Goal: Task Accomplishment & Management: Use online tool/utility

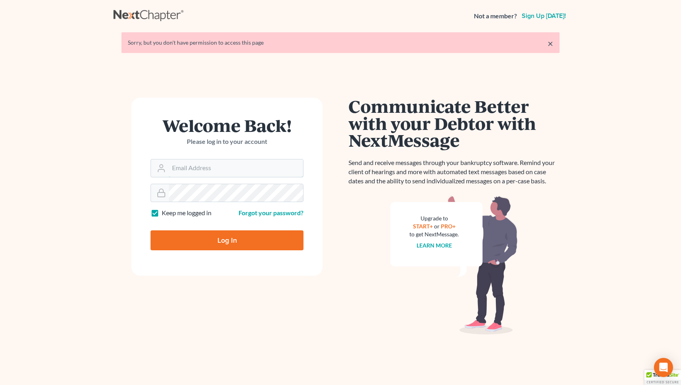
type input "mmays@saedilawgroup.com"
click at [227, 239] on input "Log In" at bounding box center [227, 240] width 153 height 20
type input "Thinking..."
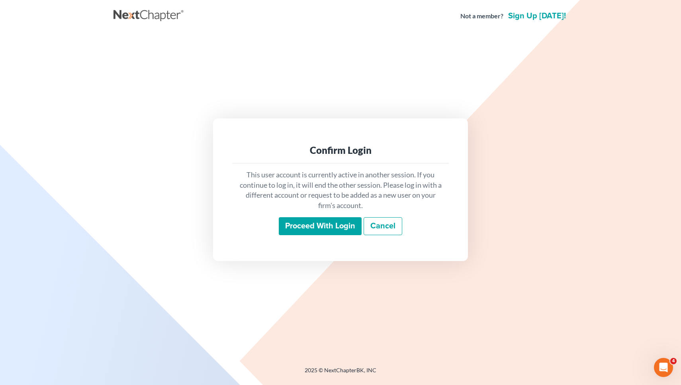
click at [304, 218] on input "Proceed with login" at bounding box center [320, 226] width 83 height 18
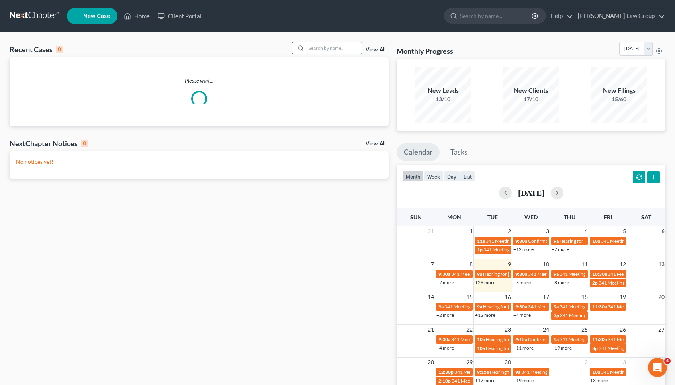
click at [341, 47] on input "search" at bounding box center [334, 48] width 56 height 12
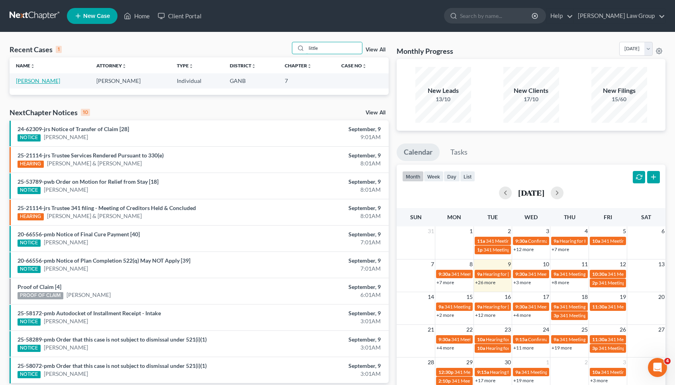
type input "little"
click at [49, 81] on link "[PERSON_NAME]" at bounding box center [38, 80] width 44 height 7
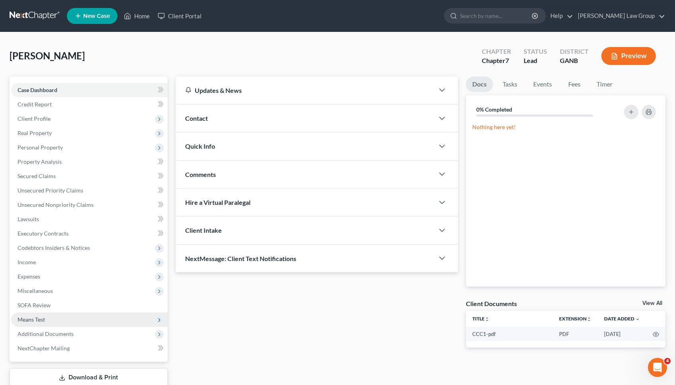
click at [49, 323] on span "Means Test" at bounding box center [89, 319] width 157 height 14
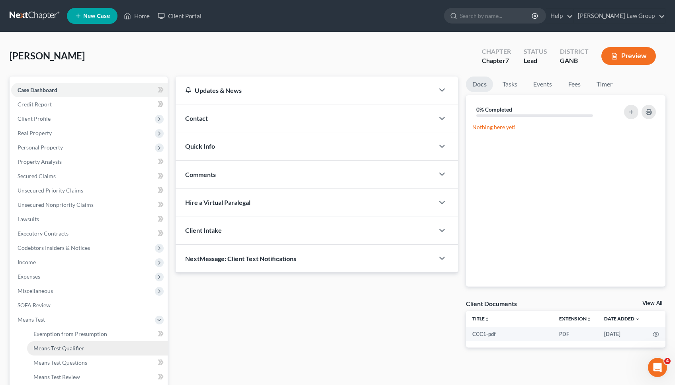
click at [53, 347] on span "Means Test Qualifier" at bounding box center [58, 348] width 51 height 7
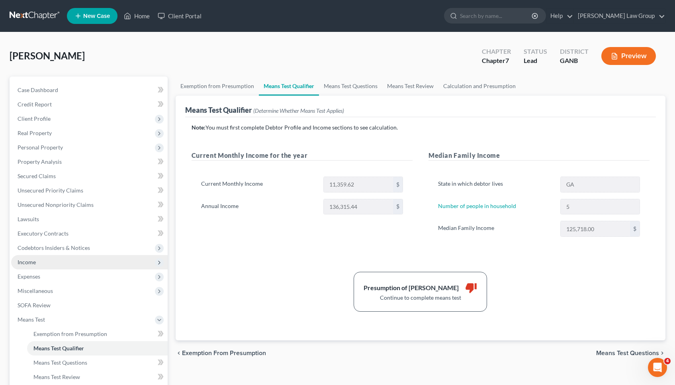
click at [64, 265] on span "Income" at bounding box center [89, 262] width 157 height 14
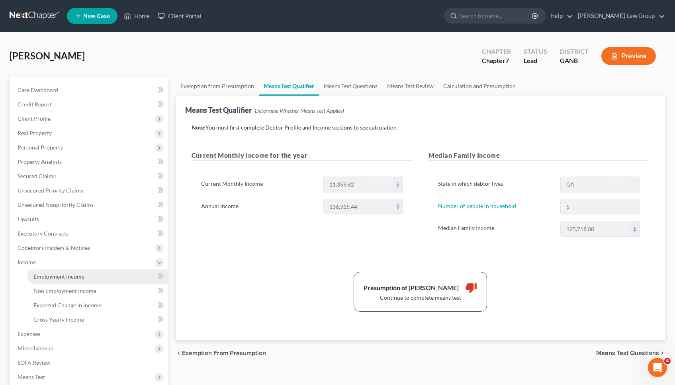
click at [66, 273] on span "Employment Income" at bounding box center [58, 276] width 51 height 7
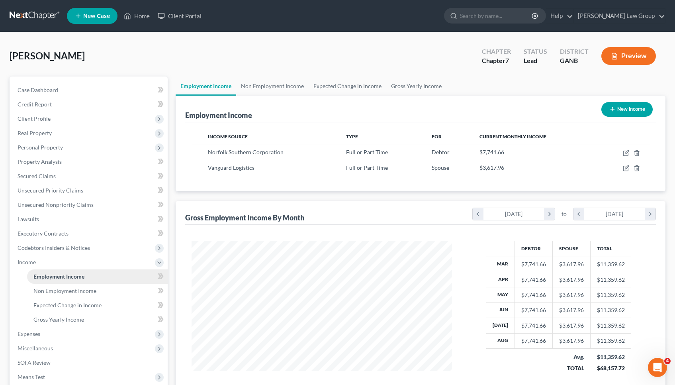
scroll to position [143, 277]
click at [145, 17] on link "Home" at bounding box center [137, 16] width 34 height 14
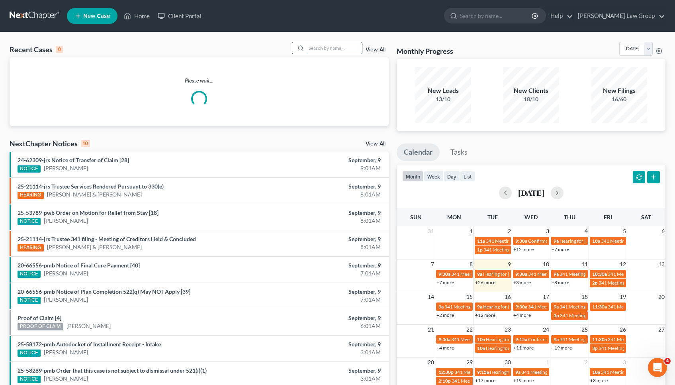
click at [338, 50] on input "search" at bounding box center [334, 48] width 56 height 12
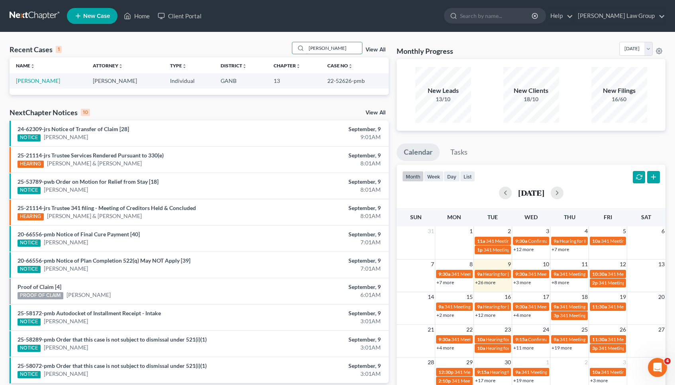
type input "[PERSON_NAME]"
drag, startPoint x: 345, startPoint y: 353, endPoint x: 35, endPoint y: 83, distance: 411.1
click at [35, 83] on link "[PERSON_NAME]" at bounding box center [38, 80] width 44 height 7
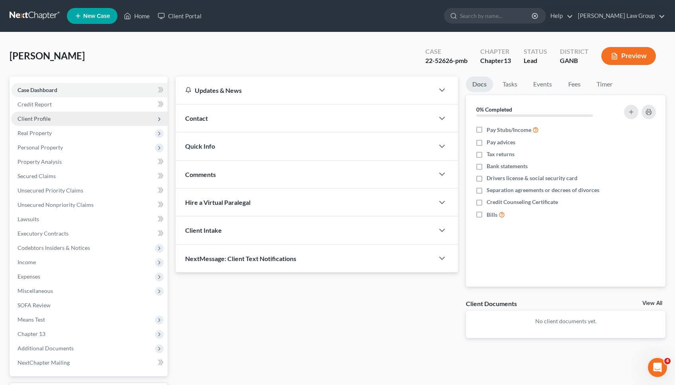
click at [35, 122] on span "Client Profile" at bounding box center [89, 119] width 157 height 14
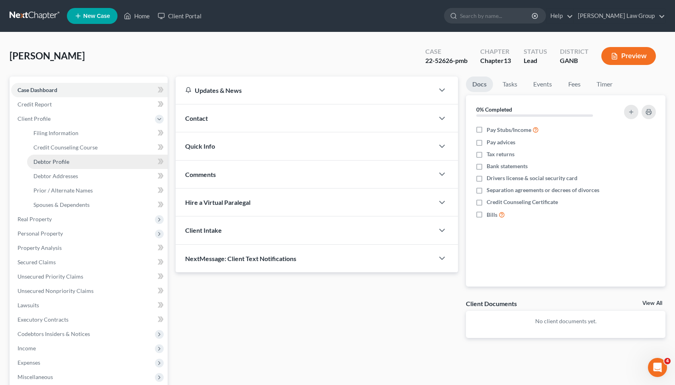
click at [48, 159] on span "Debtor Profile" at bounding box center [51, 161] width 36 height 7
select select "0"
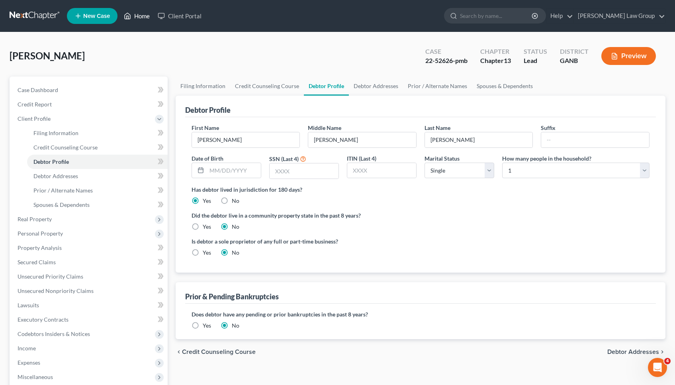
click at [145, 17] on link "Home" at bounding box center [137, 16] width 34 height 14
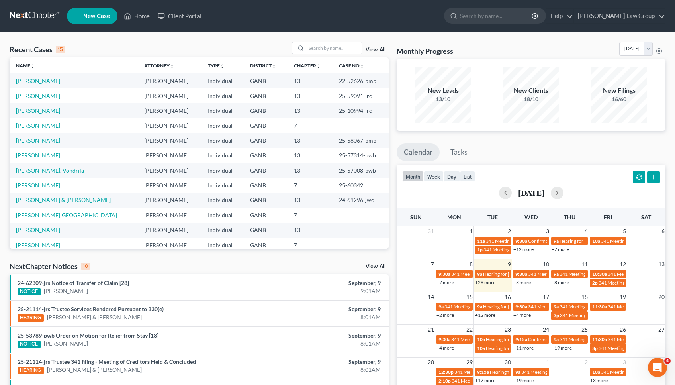
click at [41, 127] on link "[PERSON_NAME]" at bounding box center [38, 125] width 44 height 7
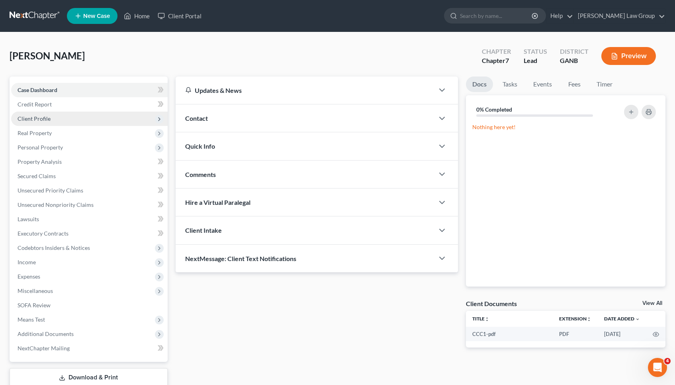
click at [59, 120] on span "Client Profile" at bounding box center [89, 119] width 157 height 14
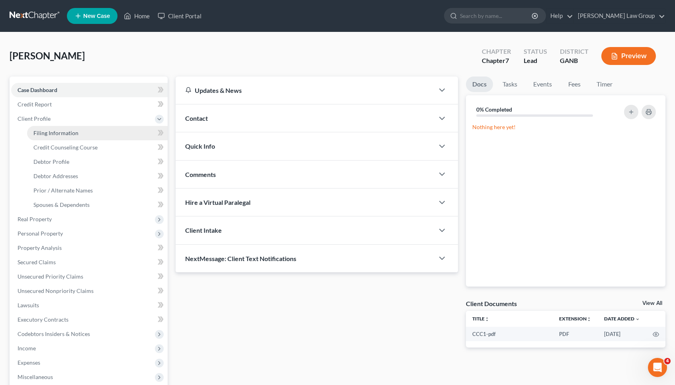
click at [61, 137] on link "Filing Information" at bounding box center [97, 133] width 141 height 14
select select "1"
select select "0"
select select "10"
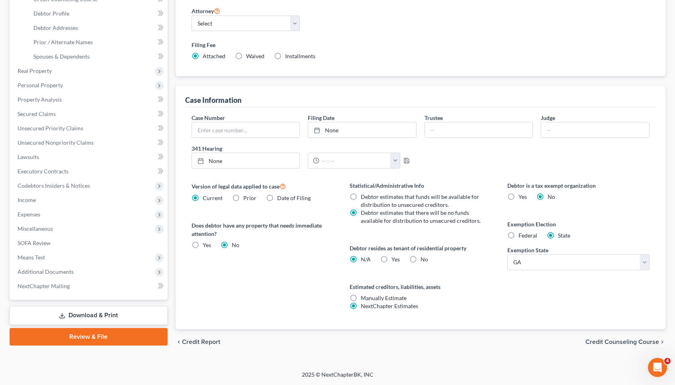
scroll to position [149, 0]
click at [606, 339] on span "Credit Counseling Course" at bounding box center [623, 342] width 74 height 6
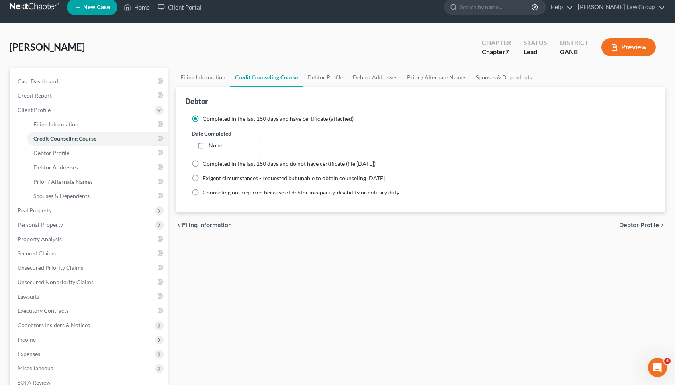
scroll to position [12, 0]
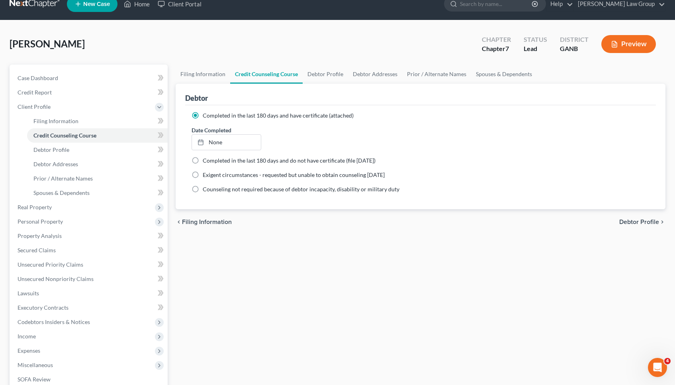
click at [630, 225] on span "Debtor Profile" at bounding box center [640, 222] width 40 height 6
select select "1"
select select "4"
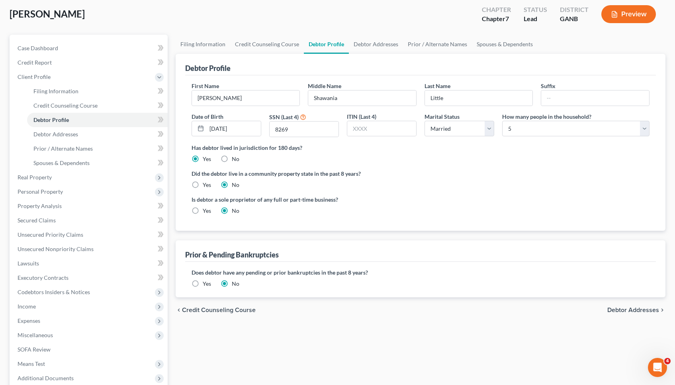
scroll to position [43, 0]
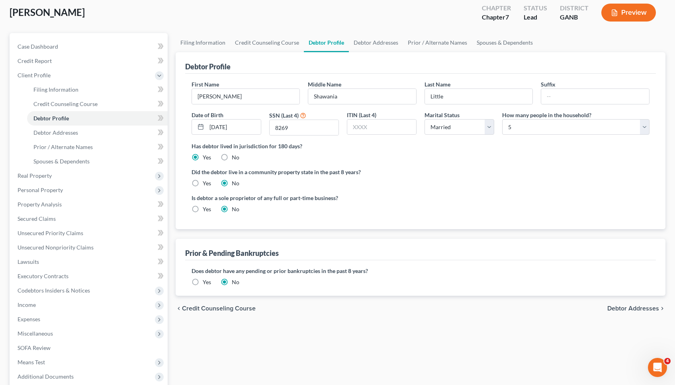
click at [635, 302] on div "chevron_left Credit Counseling Course Debtor Addresses chevron_right" at bounding box center [421, 308] width 490 height 25
click at [635, 312] on div "chevron_left Credit Counseling Course Debtor Addresses chevron_right" at bounding box center [421, 308] width 490 height 25
click at [635, 312] on span "Debtor Addresses" at bounding box center [634, 308] width 52 height 6
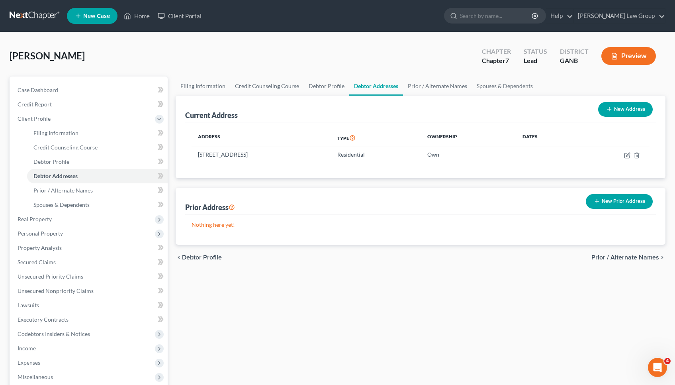
click at [632, 258] on span "Prior / Alternate Names" at bounding box center [626, 257] width 68 height 6
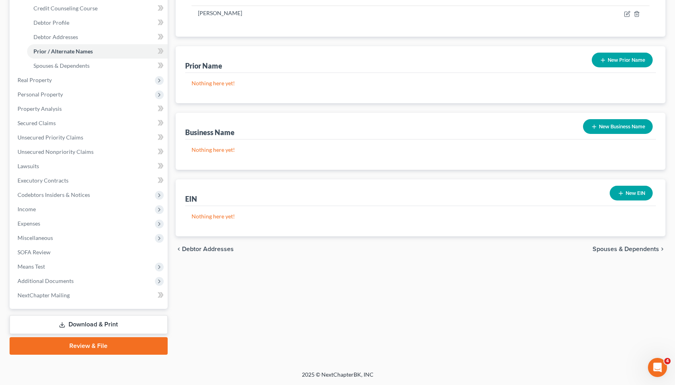
scroll to position [139, 0]
click at [631, 255] on div "chevron_left Debtor Addresses Spouses & Dependents chevron_right" at bounding box center [421, 248] width 490 height 25
click at [631, 251] on span "Spouses & Dependents" at bounding box center [626, 249] width 67 height 6
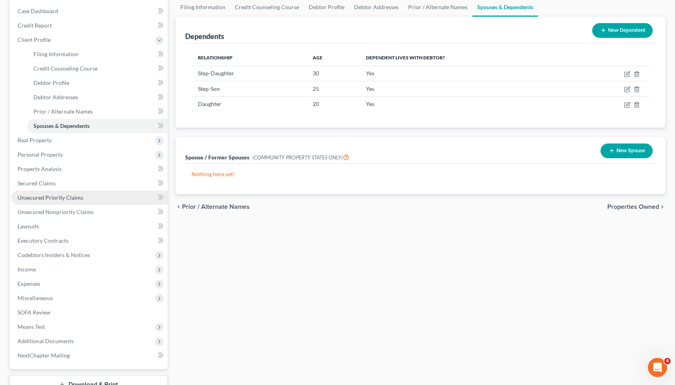
scroll to position [108, 0]
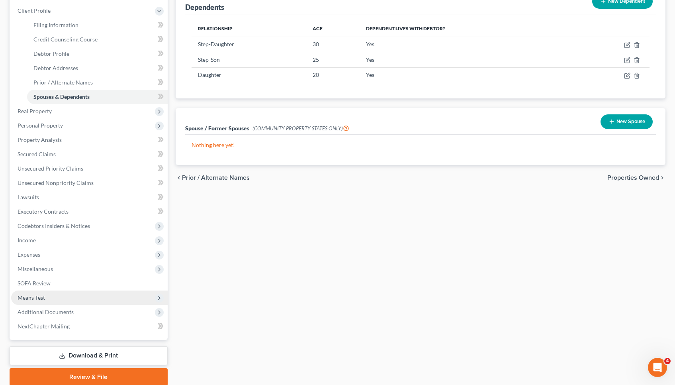
click at [78, 296] on span "Means Test" at bounding box center [89, 297] width 157 height 14
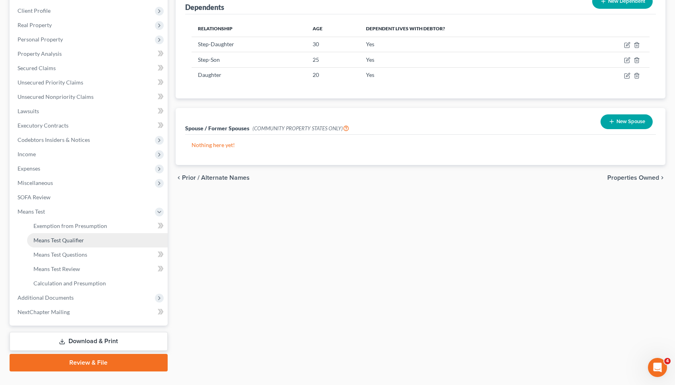
click at [79, 245] on link "Means Test Qualifier" at bounding box center [97, 240] width 141 height 14
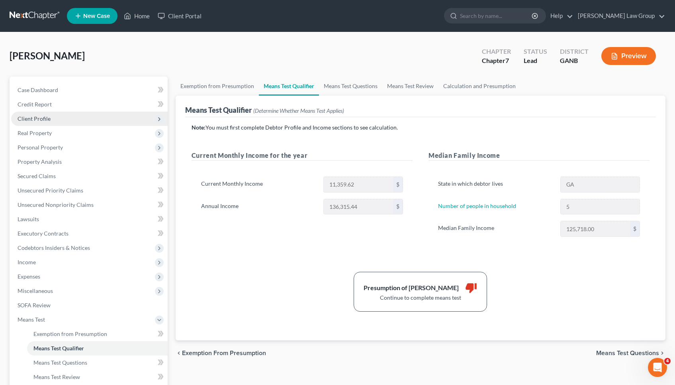
click at [77, 119] on span "Client Profile" at bounding box center [89, 119] width 157 height 14
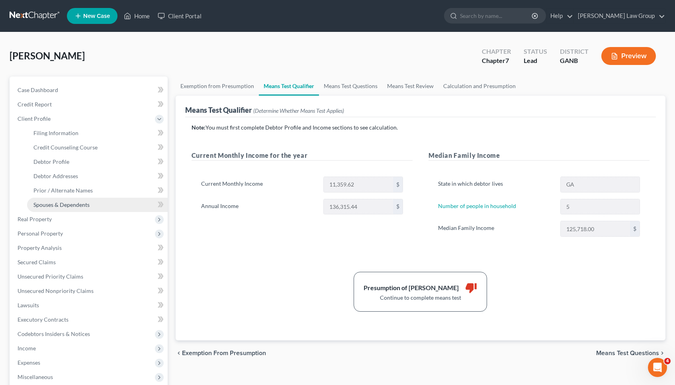
click at [75, 203] on span "Spouses & Dependents" at bounding box center [61, 204] width 56 height 7
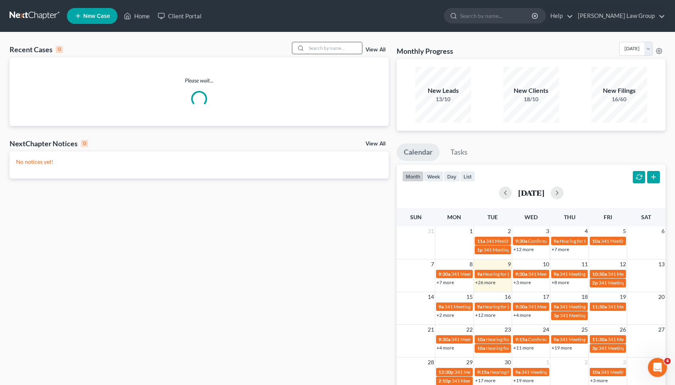
click at [320, 46] on input "search" at bounding box center [334, 48] width 56 height 12
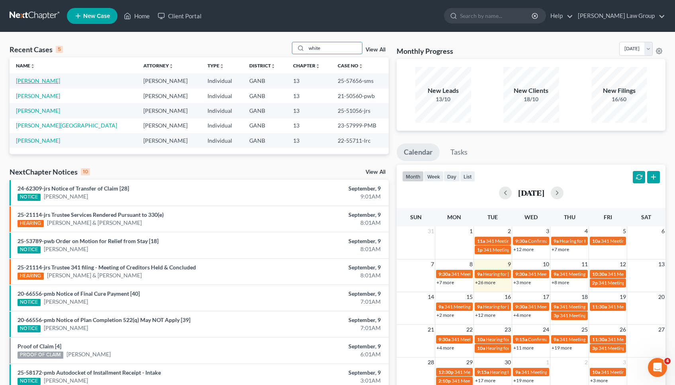
type input "white"
click at [37, 81] on link "White, Benjamin" at bounding box center [38, 80] width 44 height 7
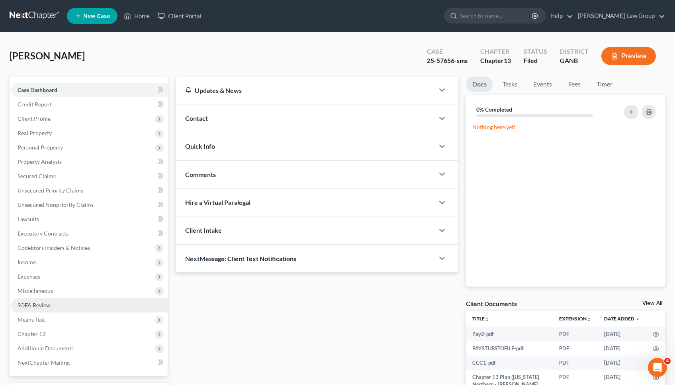
scroll to position [51, 0]
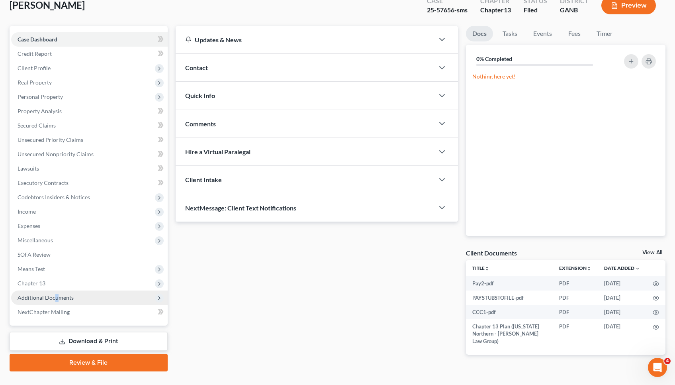
click at [55, 299] on span "Additional Documents" at bounding box center [46, 297] width 56 height 7
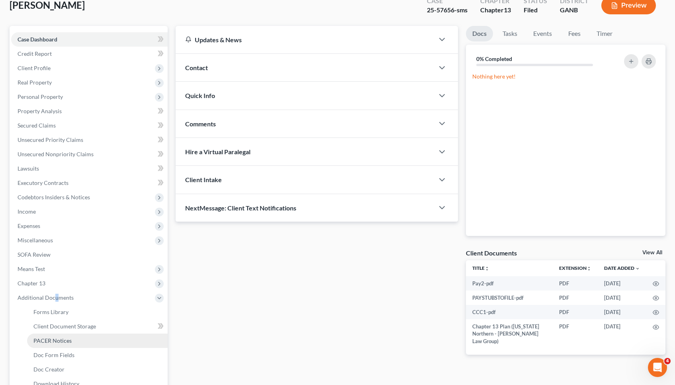
click at [61, 340] on span "PACER Notices" at bounding box center [52, 340] width 38 height 7
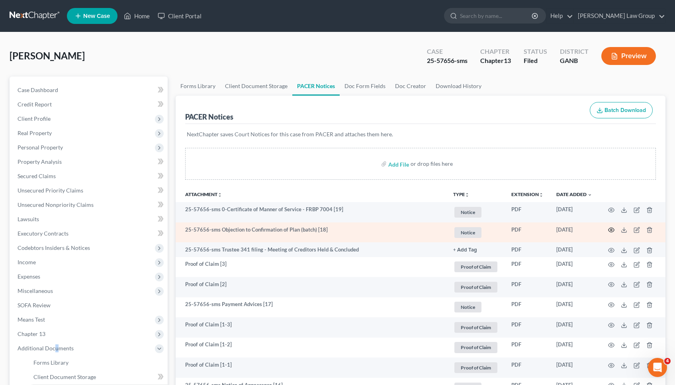
click at [611, 231] on circle "button" at bounding box center [612, 230] width 2 height 2
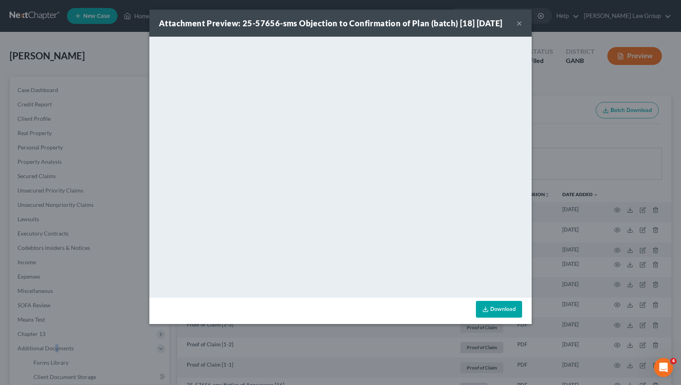
click at [520, 25] on button "×" at bounding box center [520, 23] width 6 height 10
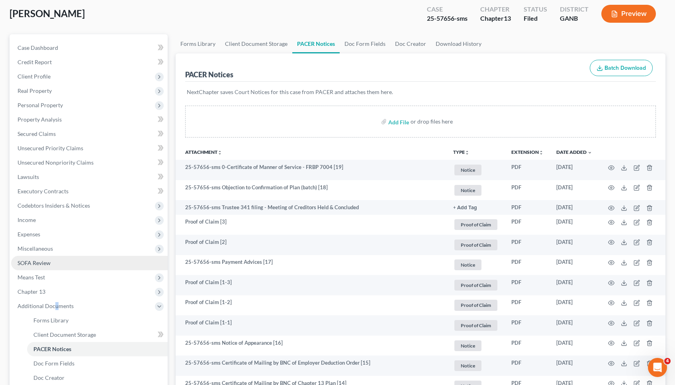
scroll to position [42, 0]
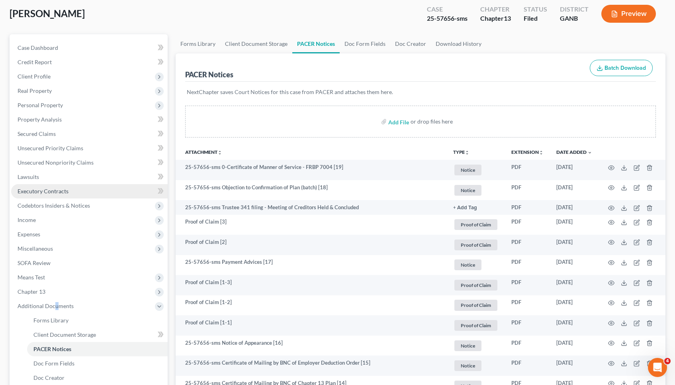
click at [106, 192] on link "Executory Contracts" at bounding box center [89, 191] width 157 height 14
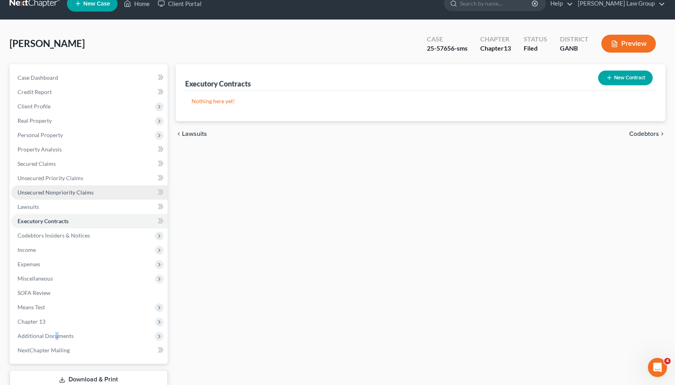
scroll to position [12, 0]
click at [66, 189] on span "Unsecured Nonpriority Claims" at bounding box center [56, 192] width 76 height 7
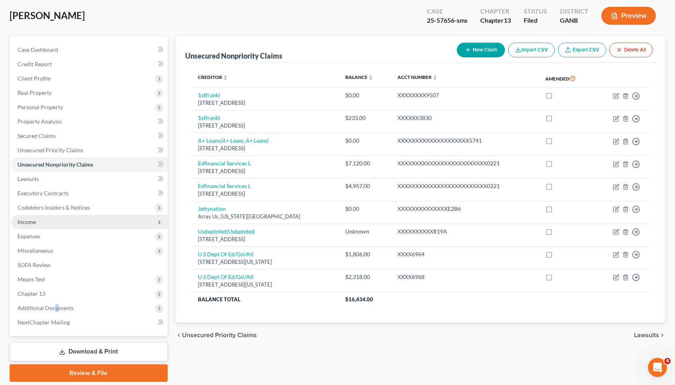
scroll to position [40, 0]
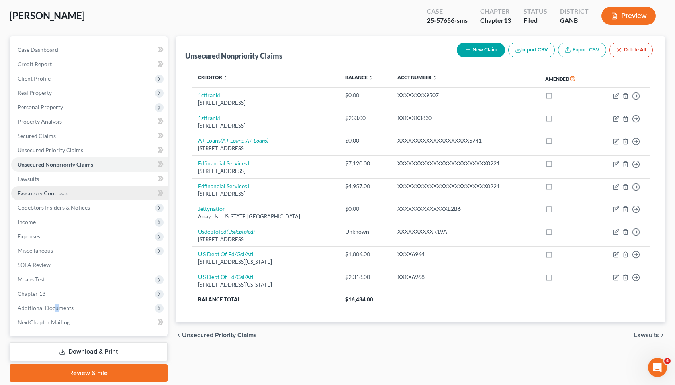
click at [58, 192] on span "Executory Contracts" at bounding box center [43, 193] width 51 height 7
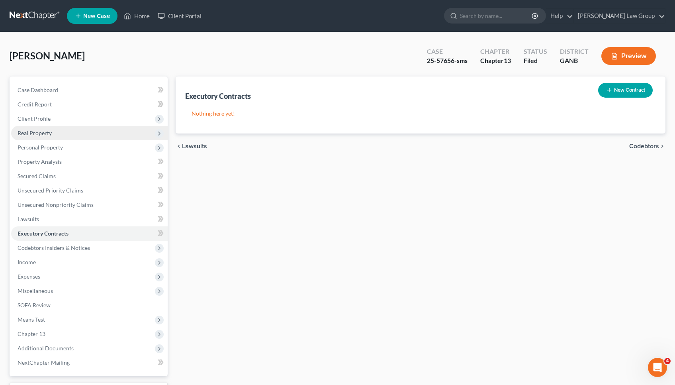
click at [74, 136] on span "Real Property" at bounding box center [89, 133] width 157 height 14
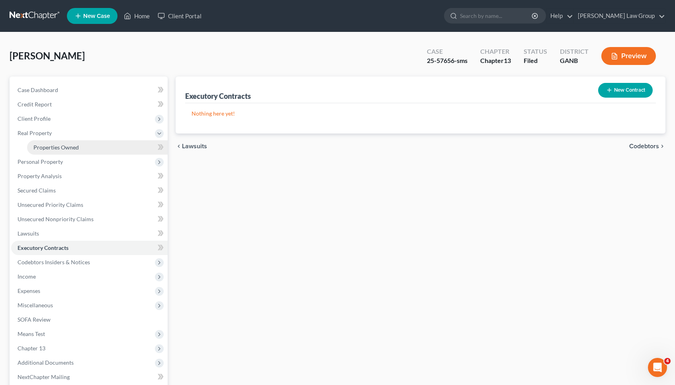
click at [75, 145] on span "Properties Owned" at bounding box center [55, 147] width 45 height 7
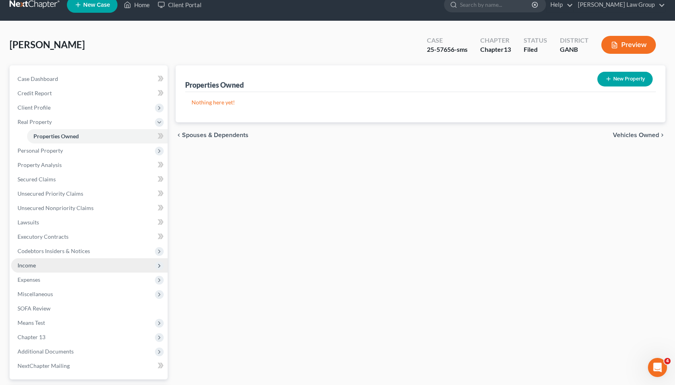
scroll to position [12, 0]
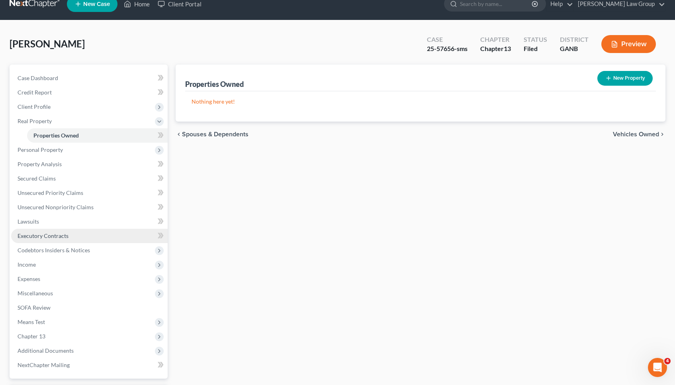
click at [65, 237] on span "Executory Contracts" at bounding box center [43, 235] width 51 height 7
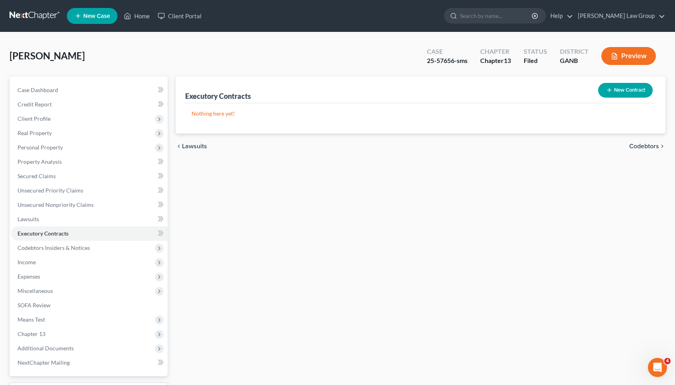
click at [614, 92] on button "New Contract" at bounding box center [625, 90] width 55 height 15
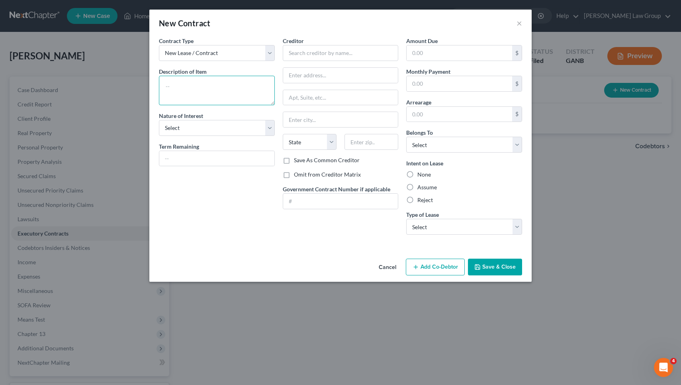
click at [243, 89] on textarea at bounding box center [217, 90] width 116 height 29
type textarea "residential lease"
select select "3"
click at [424, 186] on label "Assume" at bounding box center [428, 187] width 20 height 8
click at [424, 186] on input "Assume" at bounding box center [423, 185] width 5 height 5
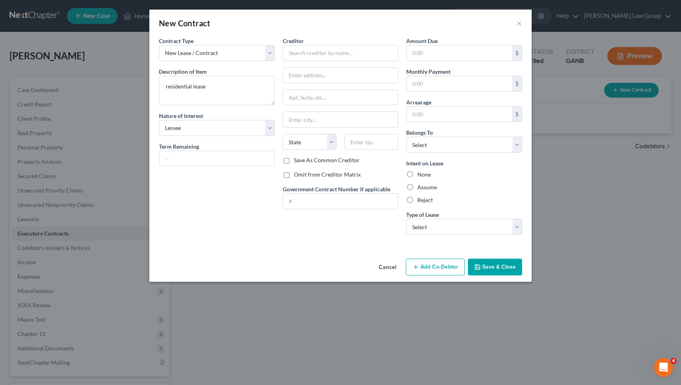
radio input "true"
select select "0"
click at [350, 47] on input "text" at bounding box center [341, 53] width 116 height 16
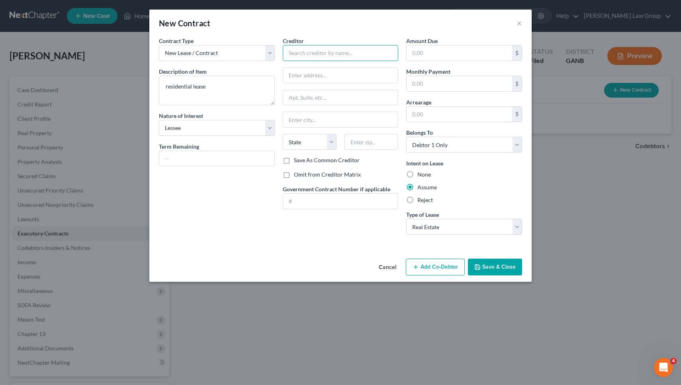
click at [326, 57] on input "text" at bounding box center [341, 53] width 116 height 16
click at [344, 51] on input "text" at bounding box center [341, 53] width 116 height 16
click at [433, 87] on input "text" at bounding box center [460, 83] width 106 height 15
click at [325, 174] on label "Omit from Creditor Matrix" at bounding box center [327, 175] width 67 height 8
click at [302, 174] on input "Omit from Creditor Matrix" at bounding box center [299, 173] width 5 height 5
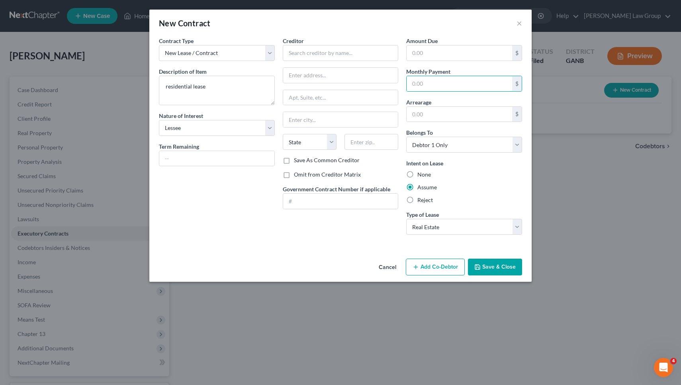
checkbox input "true"
click at [331, 51] on input "text" at bounding box center [341, 53] width 116 height 16
type input "100 Camilla Lane"
click at [363, 141] on input "text" at bounding box center [372, 142] width 54 height 16
type input "30058"
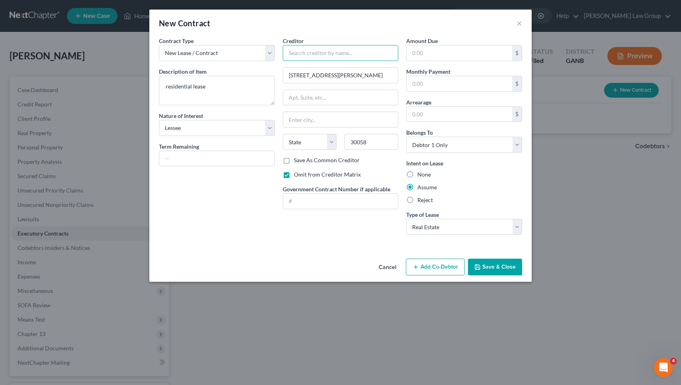
click at [310, 46] on input "text" at bounding box center [341, 53] width 116 height 16
type input "Lithonia"
select select "10"
type input "Belle Vista"
click at [443, 83] on input "text" at bounding box center [460, 83] width 106 height 15
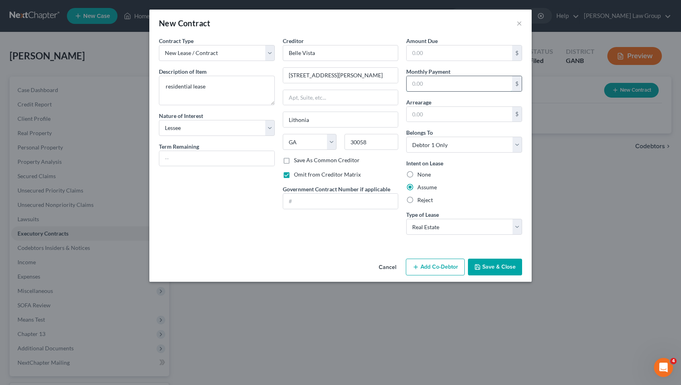
click at [443, 83] on input "text" at bounding box center [460, 83] width 106 height 15
type input "1,351.00"
click at [495, 265] on button "Save & Close" at bounding box center [495, 267] width 54 height 17
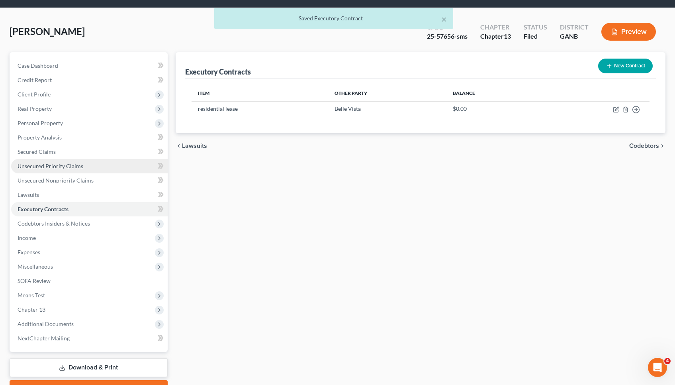
scroll to position [26, 0]
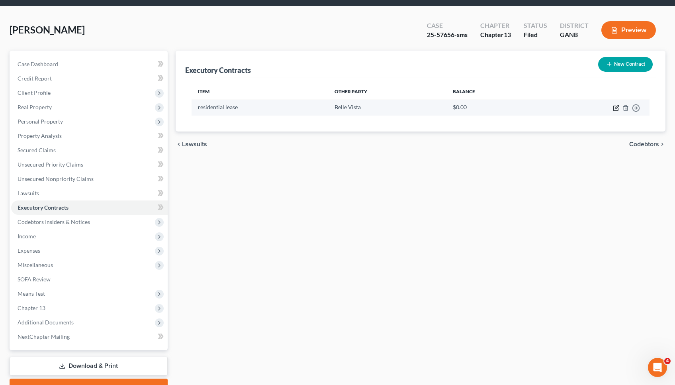
click at [616, 108] on icon "button" at bounding box center [616, 108] width 6 height 6
select select "3"
select select "10"
select select "0"
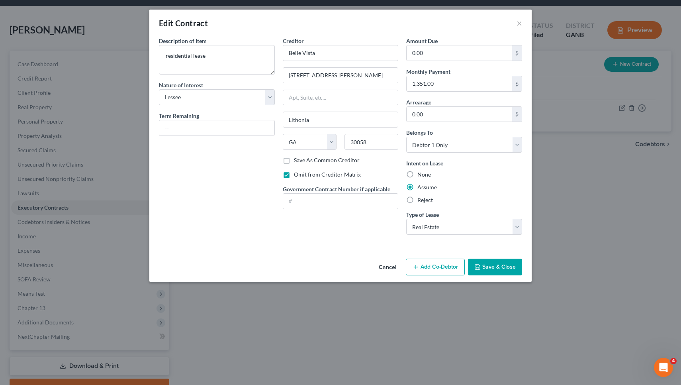
click at [507, 268] on button "Save & Close" at bounding box center [495, 267] width 54 height 17
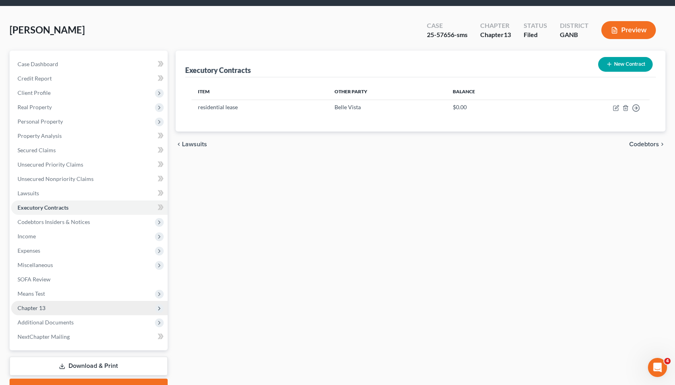
click at [53, 308] on span "Chapter 13" at bounding box center [89, 308] width 157 height 14
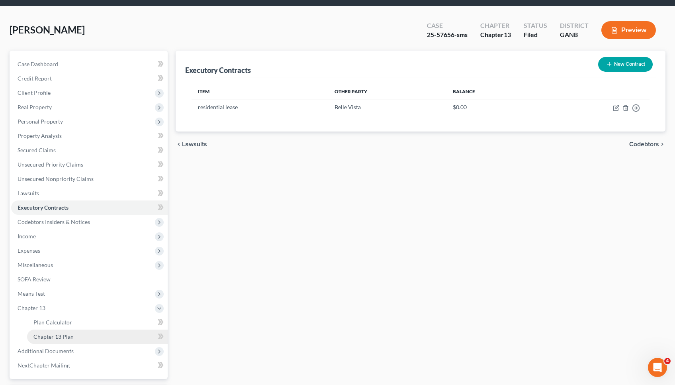
click at [57, 334] on span "Chapter 13 Plan" at bounding box center [53, 336] width 40 height 7
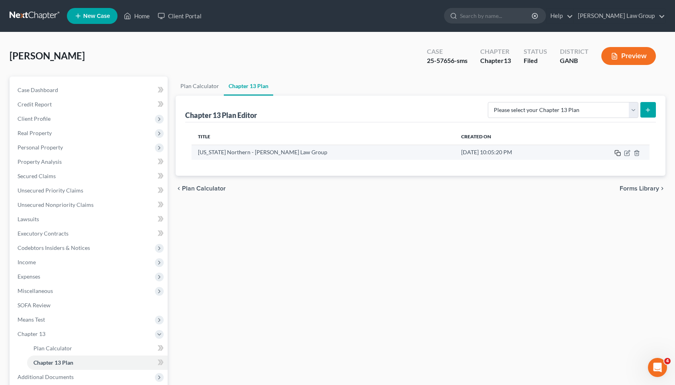
click at [620, 154] on icon "button" at bounding box center [618, 153] width 6 height 6
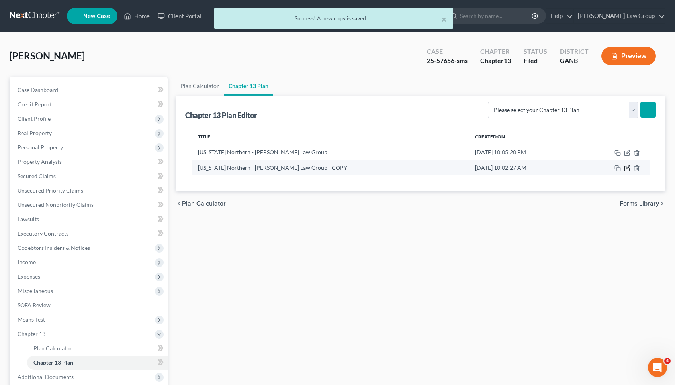
click at [629, 167] on icon "button" at bounding box center [627, 168] width 6 height 6
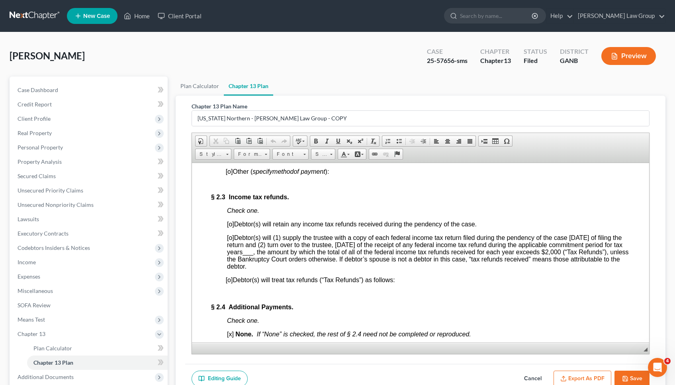
scroll to position [923, 0]
click at [229, 237] on span "[o]" at bounding box center [229, 236] width 7 height 7
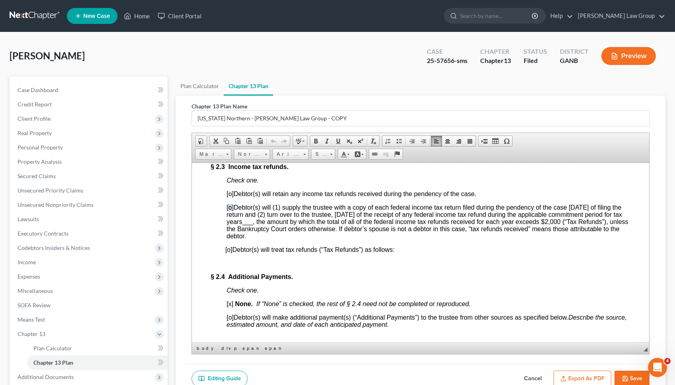
scroll to position [953, 0]
click at [253, 222] on span "___" at bounding box center [247, 221] width 11 height 7
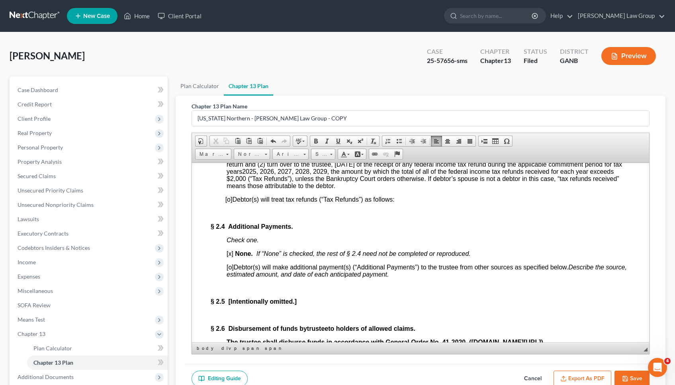
scroll to position [1005, 0]
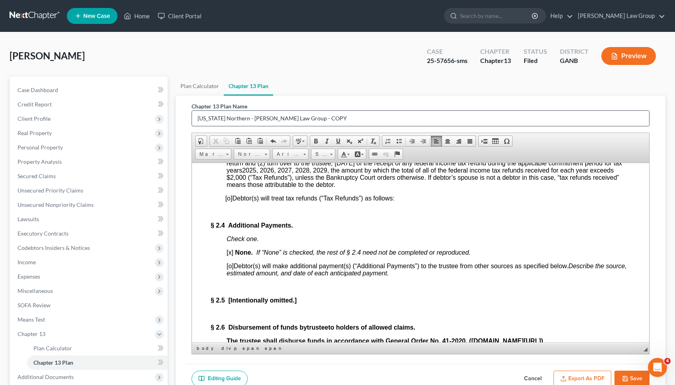
click at [300, 120] on input "Georgia Northern - Saedi Law Group - COPY" at bounding box center [420, 118] width 457 height 15
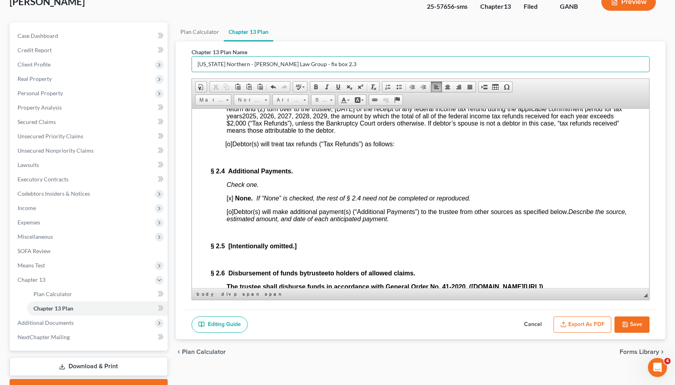
scroll to position [65, 0]
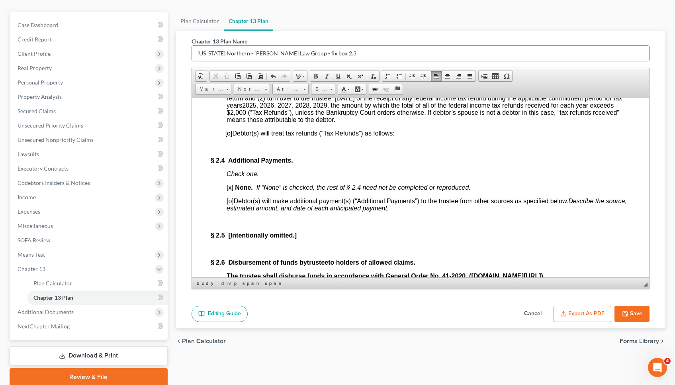
type input "Georgia Northern - Saedi Law Group - fix box 2.3"
click at [632, 318] on button "Save" at bounding box center [632, 314] width 35 height 17
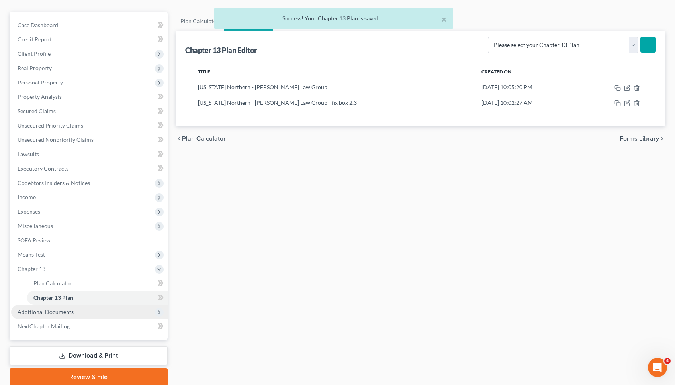
click at [73, 314] on span "Additional Documents" at bounding box center [89, 312] width 157 height 14
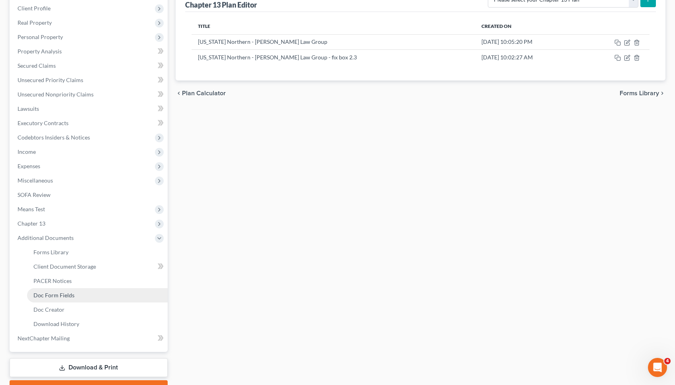
scroll to position [123, 0]
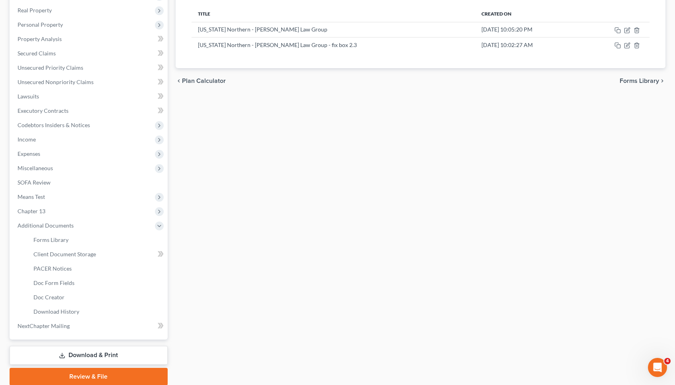
click at [86, 352] on link "Download & Print" at bounding box center [89, 355] width 158 height 19
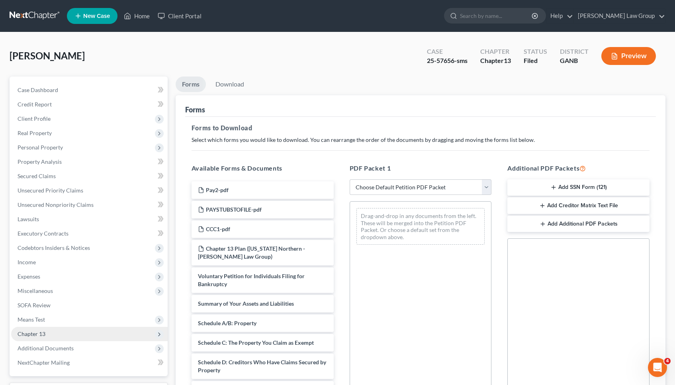
click at [100, 330] on span "Chapter 13" at bounding box center [89, 334] width 157 height 14
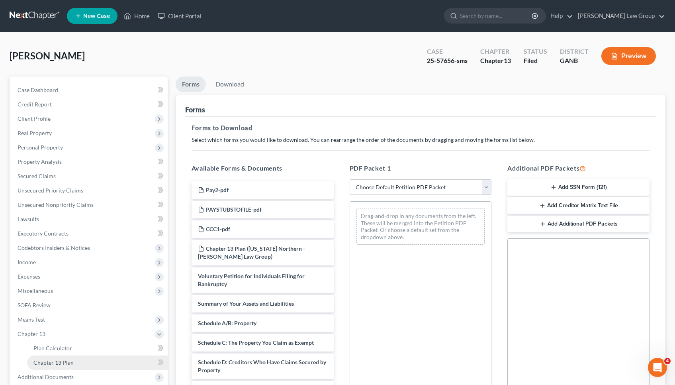
click at [99, 358] on link "Chapter 13 Plan" at bounding box center [97, 362] width 141 height 14
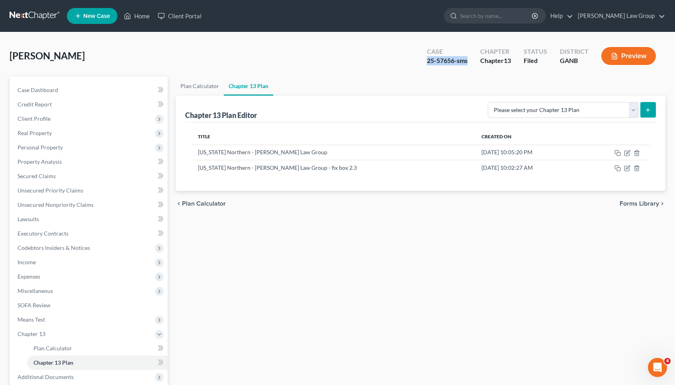
drag, startPoint x: 425, startPoint y: 58, endPoint x: 471, endPoint y: 61, distance: 46.3
click at [471, 61] on div "Case 25-57656-sms" at bounding box center [447, 57] width 53 height 24
copy div "25-57656-sms"
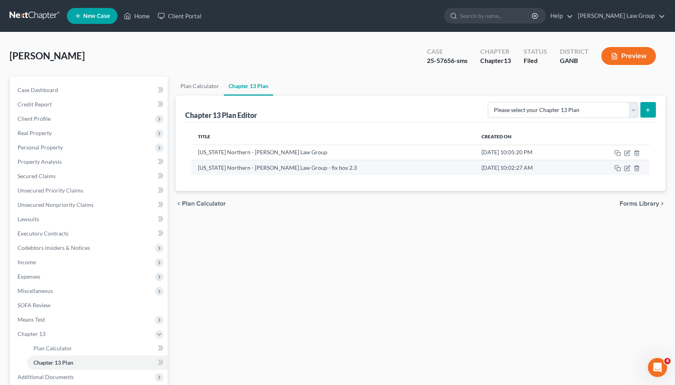
click at [631, 170] on td at bounding box center [615, 167] width 69 height 15
click at [630, 169] on icon "button" at bounding box center [627, 168] width 6 height 6
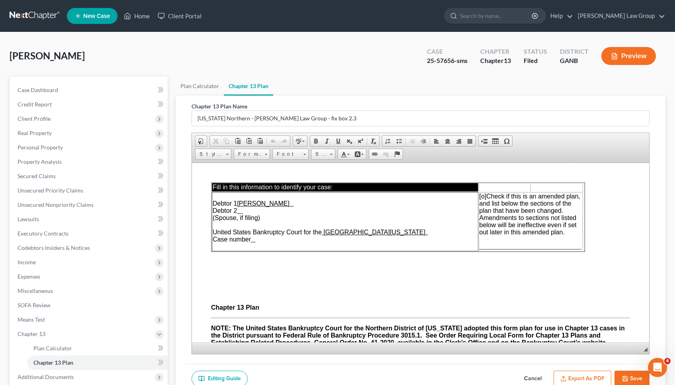
click at [263, 242] on td "Debtor 1 Benjamin Franklin White Debtor 2 (Spouse, if filing) United States Ban…" at bounding box center [345, 221] width 267 height 59
paste body
click at [508, 241] on td "[o] Check if this is an amended plan, and list below the sections of the plan t…" at bounding box center [530, 221] width 104 height 59
click at [630, 376] on button "Save" at bounding box center [632, 379] width 35 height 17
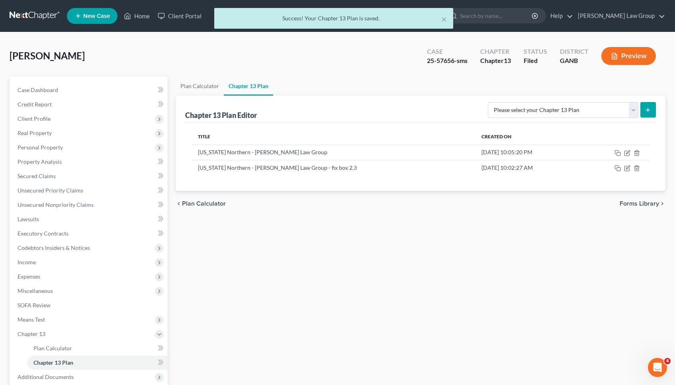
scroll to position [33, 0]
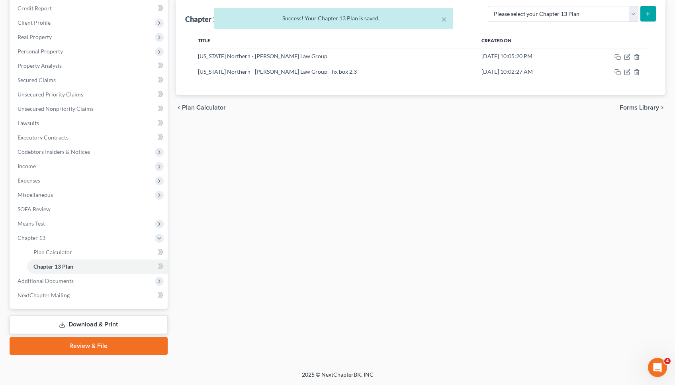
click at [88, 320] on link "Download & Print" at bounding box center [89, 324] width 158 height 19
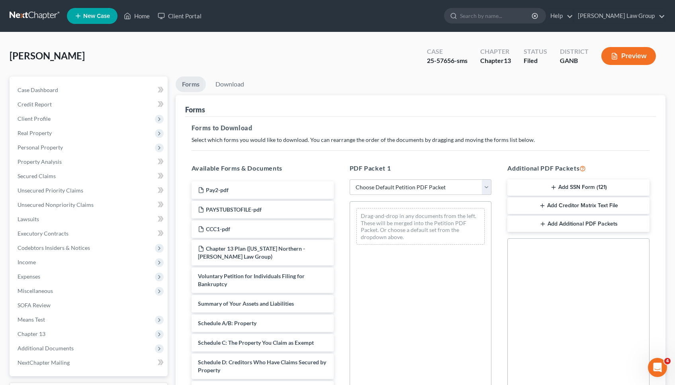
select select "2"
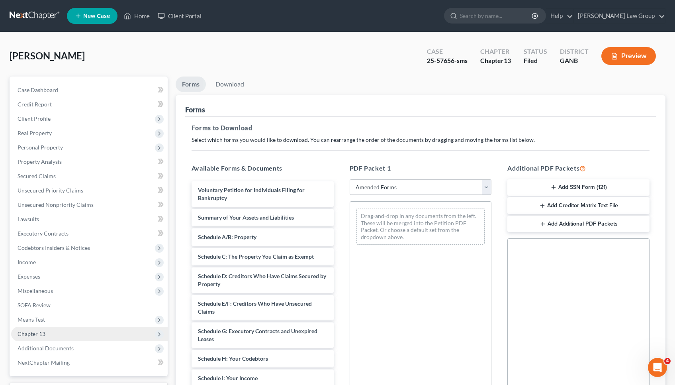
click at [64, 336] on span "Chapter 13" at bounding box center [89, 334] width 157 height 14
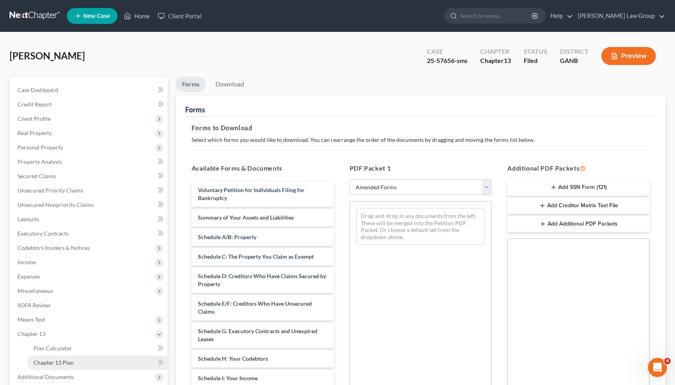
click at [68, 361] on span "Chapter 13 Plan" at bounding box center [53, 362] width 40 height 7
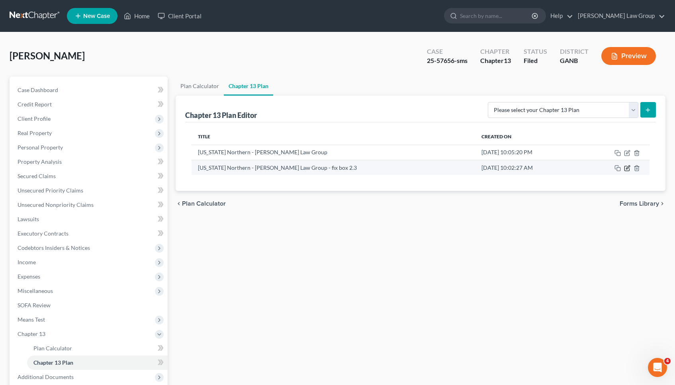
click at [629, 168] on icon "button" at bounding box center [627, 168] width 6 height 6
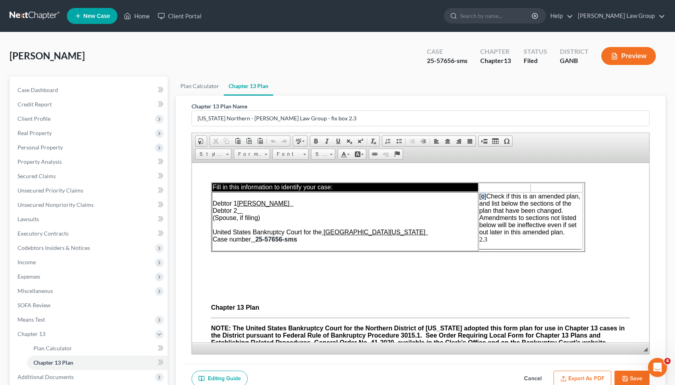
click at [481, 198] on span "[o]" at bounding box center [482, 195] width 7 height 7
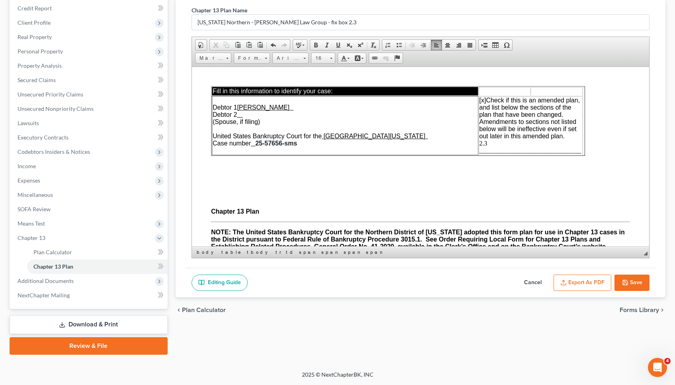
scroll to position [96, 0]
click at [625, 289] on button "Save" at bounding box center [632, 282] width 35 height 17
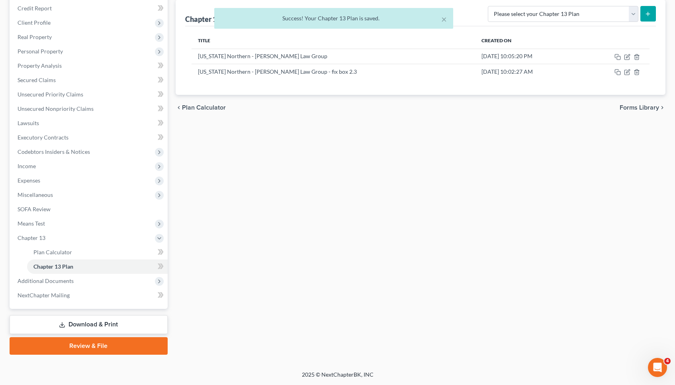
click at [117, 325] on link "Download & Print" at bounding box center [89, 324] width 158 height 19
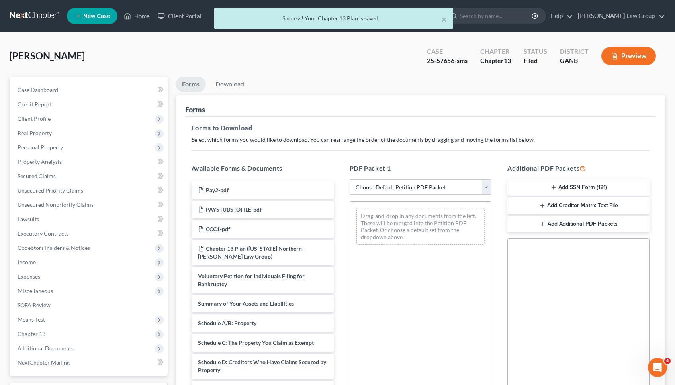
select select "2"
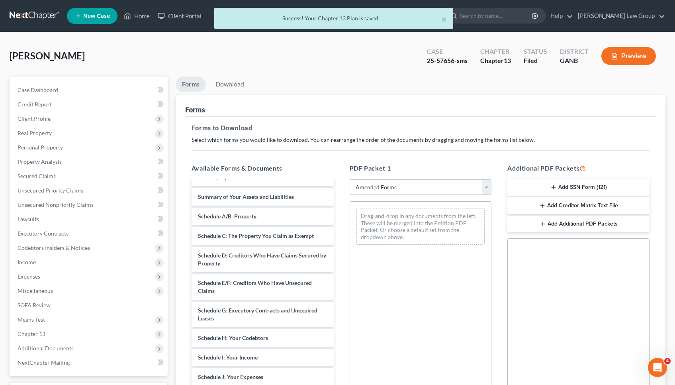
scroll to position [22, 0]
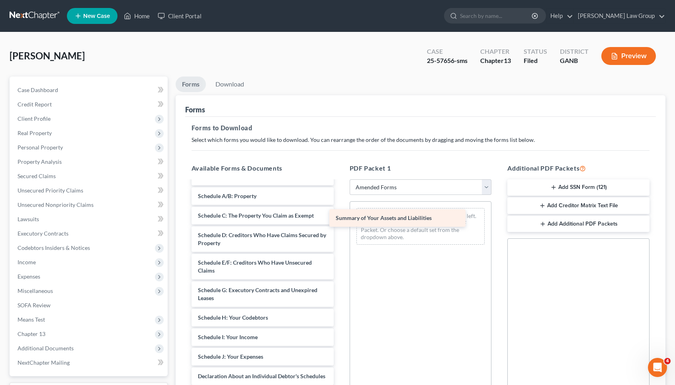
drag, startPoint x: 267, startPoint y: 196, endPoint x: 406, endPoint y: 219, distance: 141.7
click at [340, 219] on div "Summary of Your Assets and Liabilities Voluntary Petition for Individuals Filin…" at bounding box center [262, 343] width 155 height 366
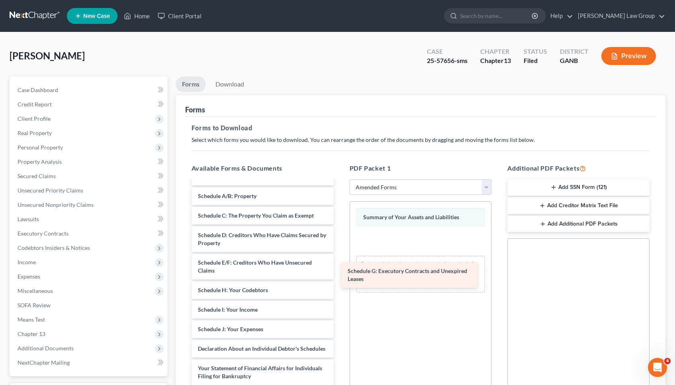
drag, startPoint x: 263, startPoint y: 291, endPoint x: 413, endPoint y: 272, distance: 151.0
click at [340, 272] on div "Schedule G: Executory Contracts and Unexpired Leases Voluntary Petition for Ind…" at bounding box center [262, 329] width 155 height 339
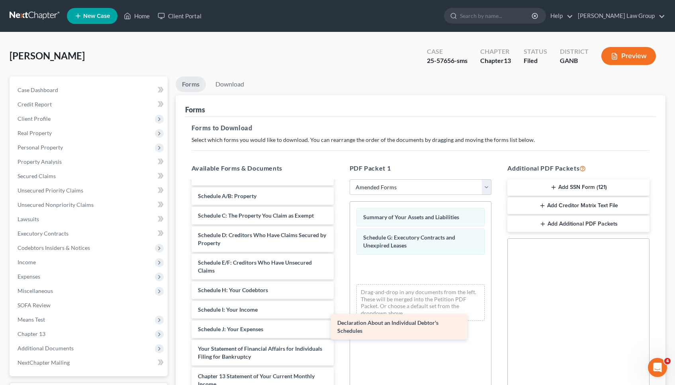
drag, startPoint x: 256, startPoint y: 351, endPoint x: 395, endPoint y: 326, distance: 141.8
click at [340, 326] on div "Declaration About an Individual Debtor's Schedules Voluntary Petition for Indiv…" at bounding box center [262, 319] width 155 height 319
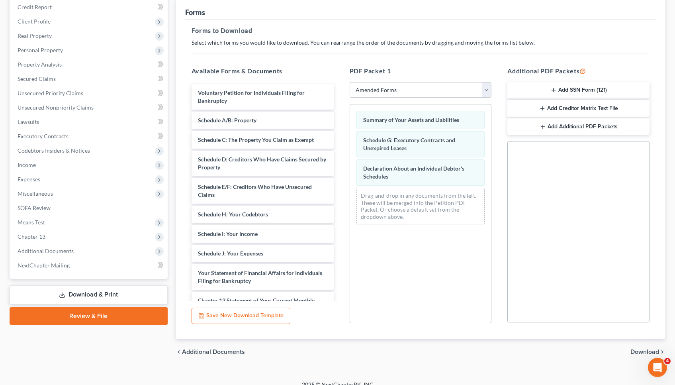
scroll to position [0, 0]
click at [647, 350] on span "Download" at bounding box center [645, 352] width 29 height 6
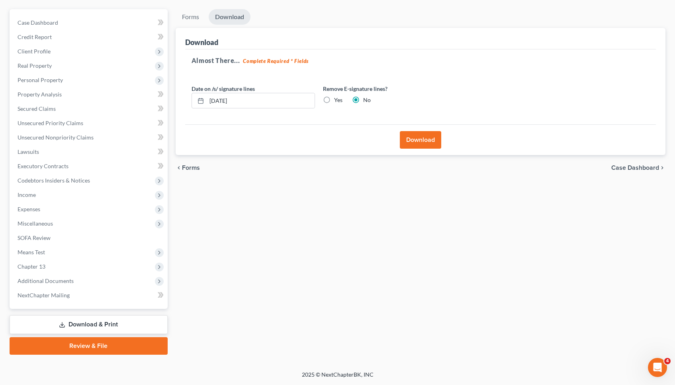
scroll to position [67, 0]
click at [433, 141] on button "Download" at bounding box center [420, 140] width 41 height 18
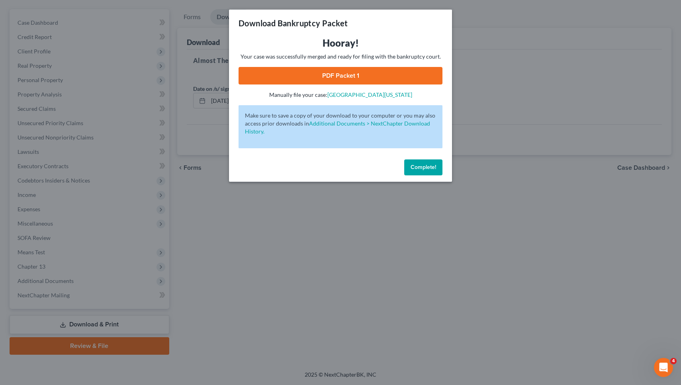
click at [380, 74] on link "PDF Packet 1" at bounding box center [341, 76] width 204 height 18
click at [422, 168] on span "Complete!" at bounding box center [423, 167] width 25 height 7
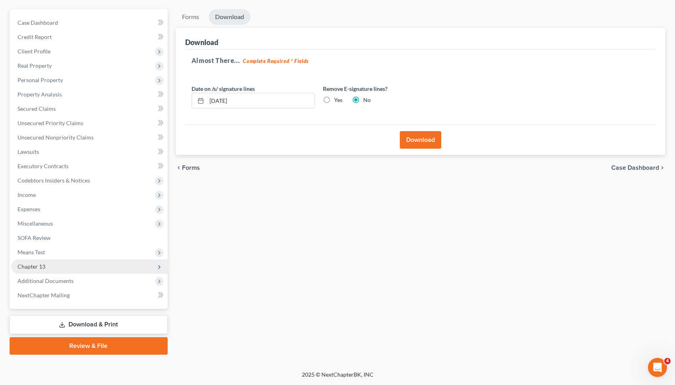
click at [130, 265] on span "Chapter 13" at bounding box center [89, 266] width 157 height 14
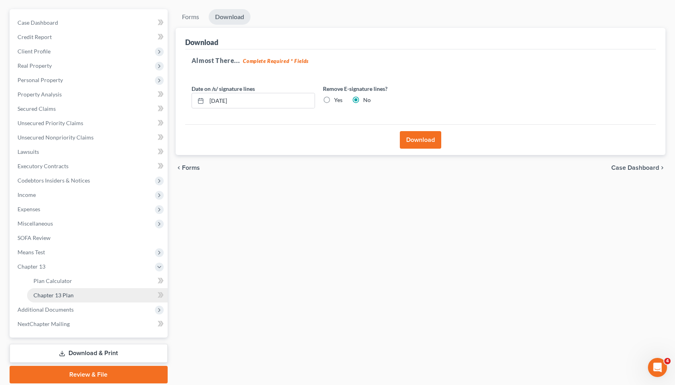
click at [132, 292] on link "Chapter 13 Plan" at bounding box center [97, 295] width 141 height 14
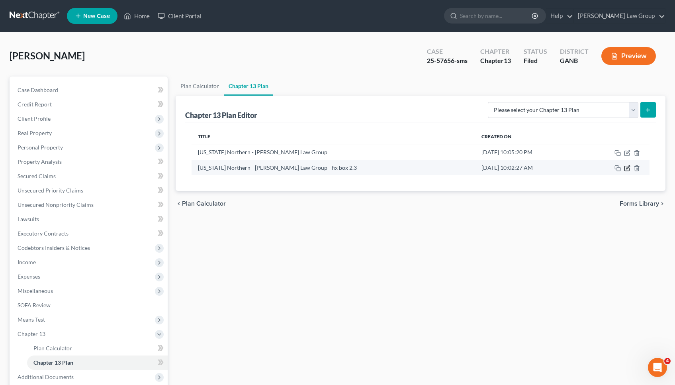
click at [629, 169] on icon "button" at bounding box center [627, 168] width 6 height 6
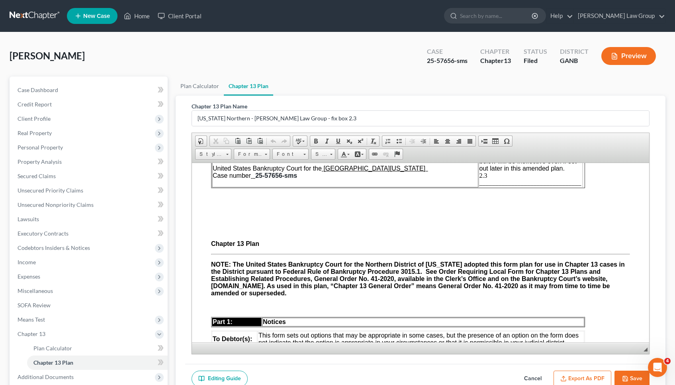
scroll to position [71, 0]
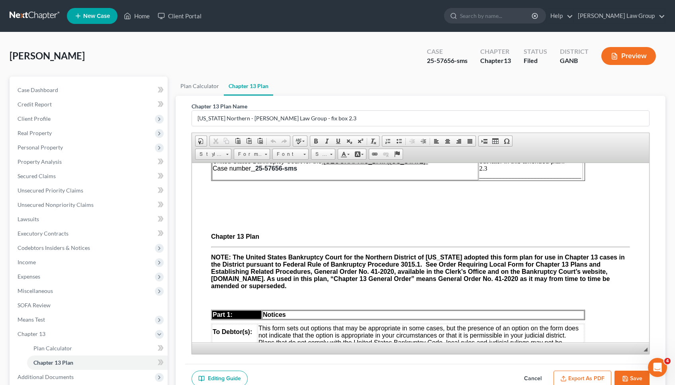
click at [588, 380] on button "Export as PDF" at bounding box center [583, 379] width 58 height 17
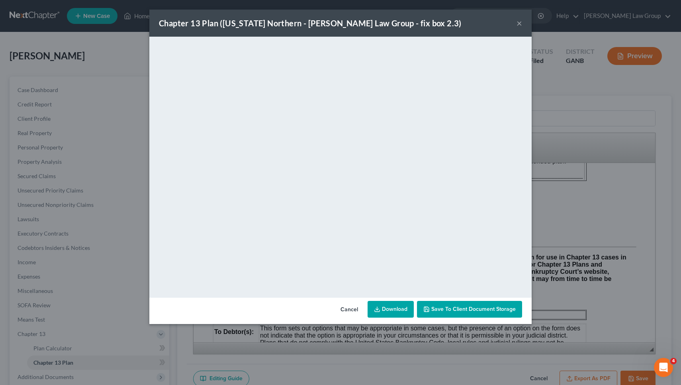
click at [398, 306] on link "Download" at bounding box center [391, 309] width 46 height 17
click at [520, 23] on button "×" at bounding box center [520, 23] width 6 height 10
